Goal: Task Accomplishment & Management: Manage account settings

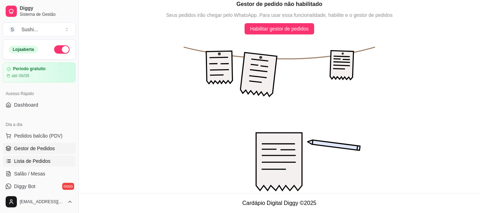
click at [37, 160] on span "Lista de Pedidos" at bounding box center [32, 161] width 37 height 7
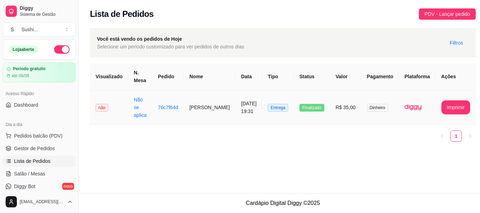
click at [105, 106] on span "não" at bounding box center [102, 108] width 13 height 8
click at [442, 101] on button "Imprimir" at bounding box center [456, 108] width 28 height 14
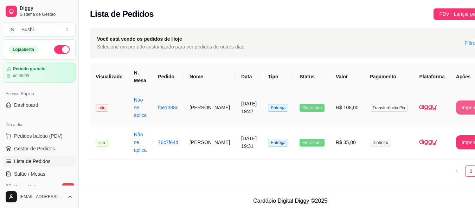
click at [456, 108] on button "Imprimir" at bounding box center [470, 108] width 29 height 14
click at [103, 104] on span "não" at bounding box center [102, 108] width 13 height 8
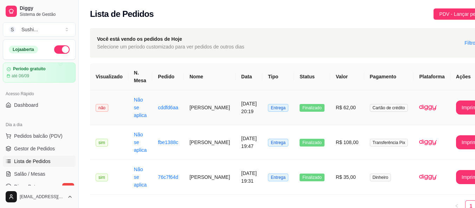
click at [103, 104] on span "não" at bounding box center [102, 108] width 13 height 8
click at [456, 111] on button "Imprimir" at bounding box center [470, 108] width 29 height 14
click at [456, 109] on button "Imprimir" at bounding box center [470, 108] width 28 height 14
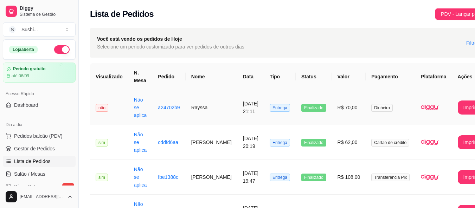
click at [106, 105] on span "não" at bounding box center [102, 108] width 13 height 8
click at [462, 108] on button "Imprimir" at bounding box center [472, 108] width 28 height 14
click at [103, 107] on span "não" at bounding box center [102, 108] width 13 height 8
